Goal: Navigation & Orientation: Find specific page/section

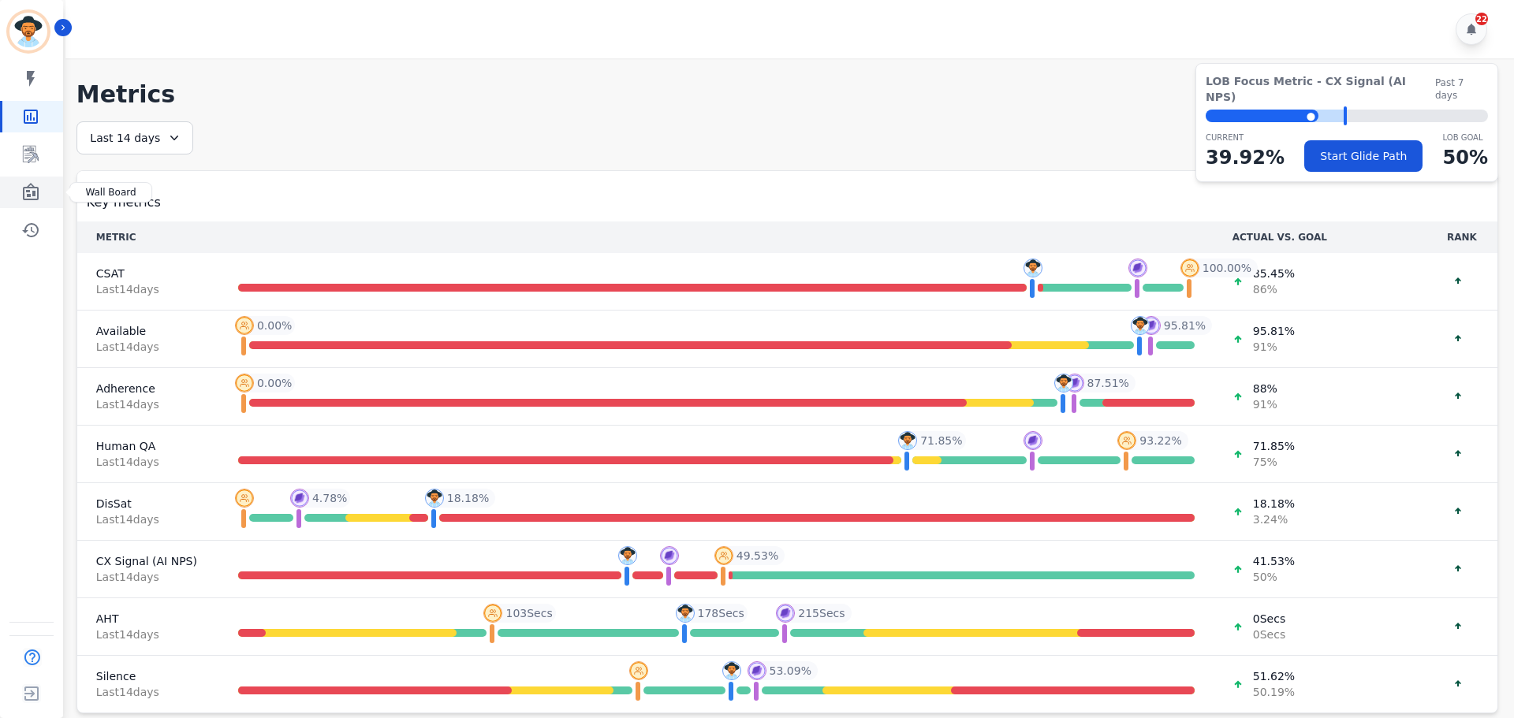
click at [36, 200] on icon "Sidebar" at bounding box center [31, 191] width 16 height 17
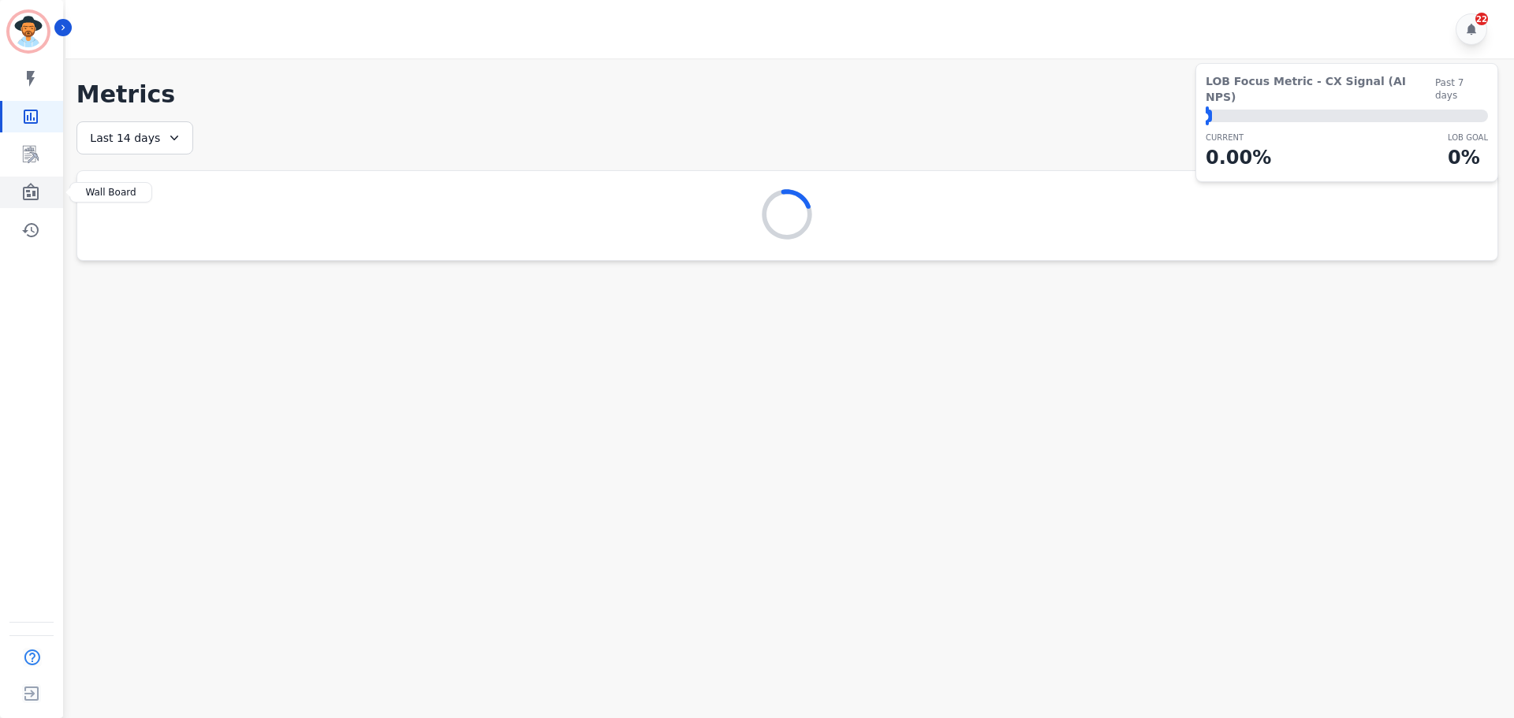
click at [35, 186] on icon "Sidebar" at bounding box center [30, 192] width 19 height 19
